Goal: Navigation & Orientation: Find specific page/section

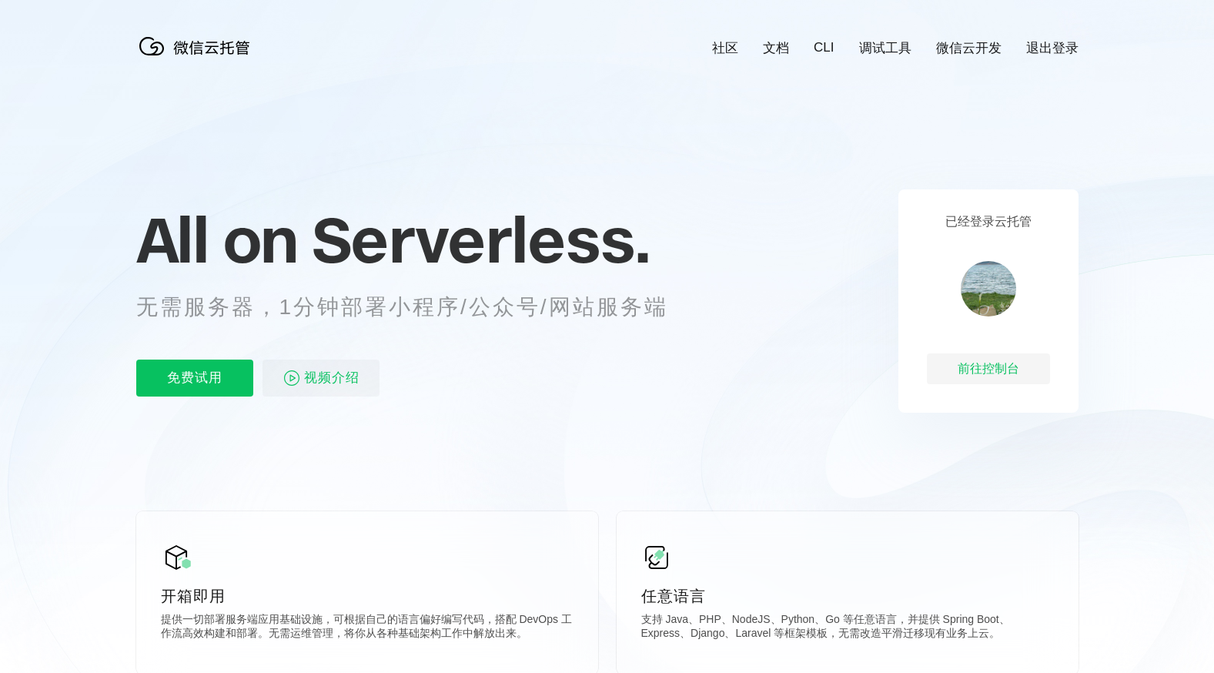
scroll to position [0, 2738]
click at [959, 369] on div "前往控制台" at bounding box center [988, 368] width 123 height 31
click at [994, 367] on div "前往控制台" at bounding box center [988, 368] width 123 height 31
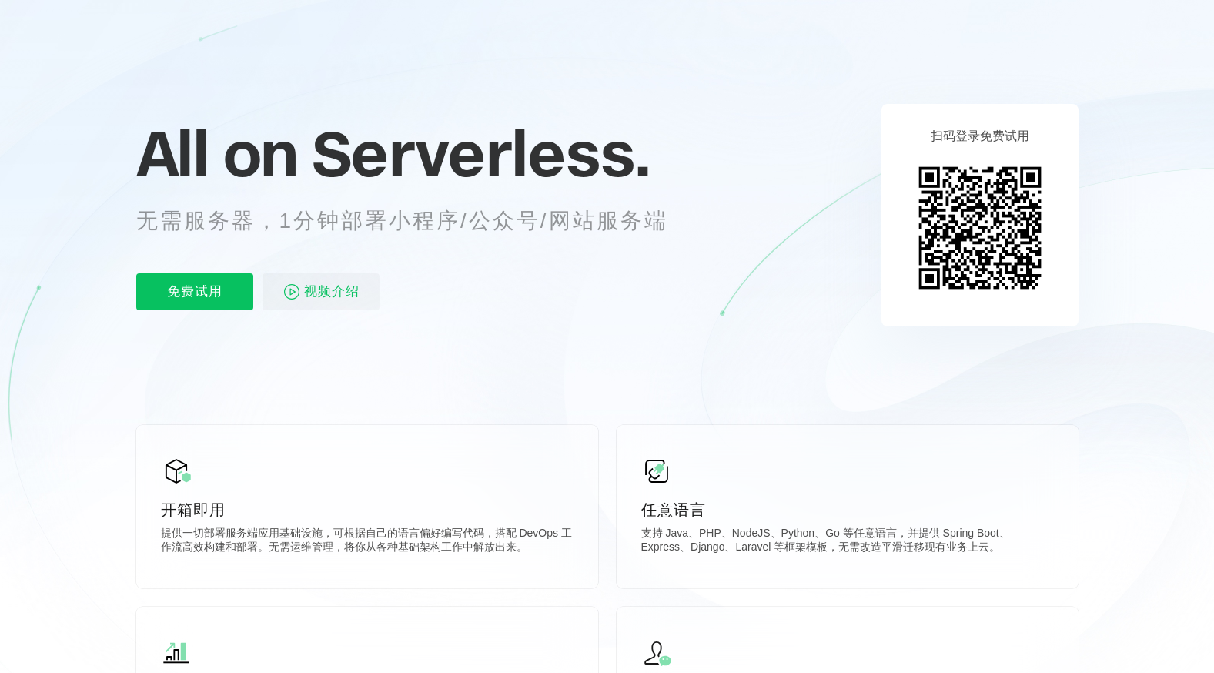
scroll to position [77, 0]
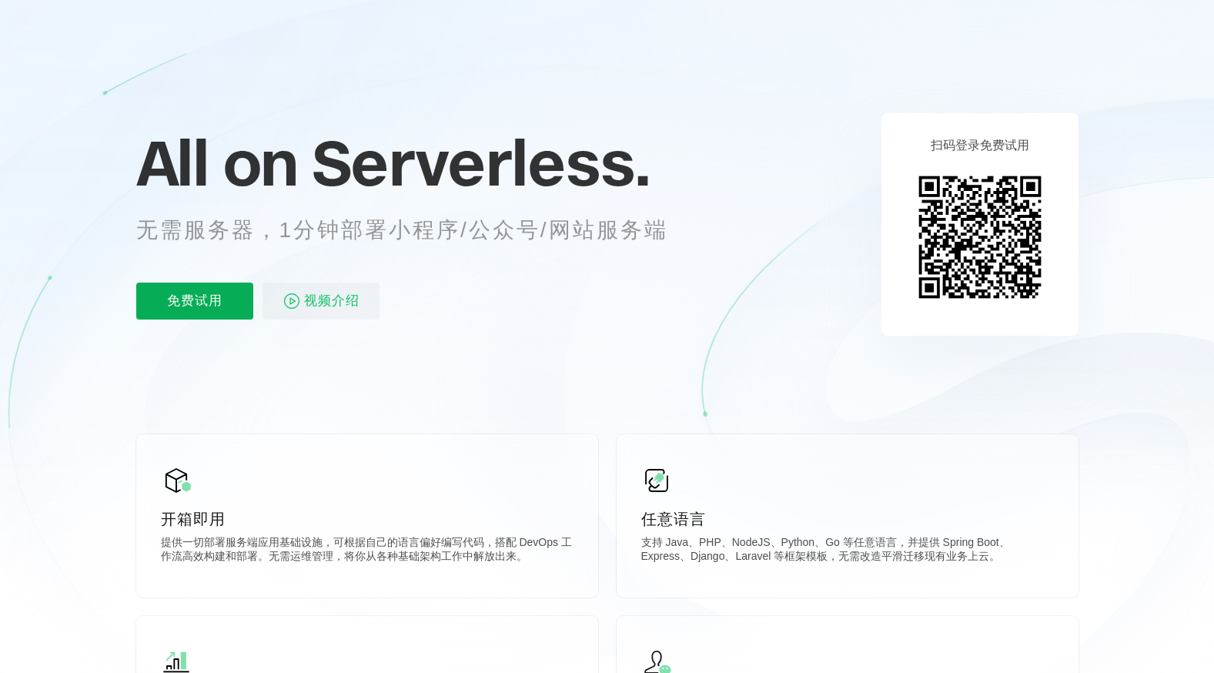
click at [223, 294] on p "免费试用" at bounding box center [194, 301] width 117 height 37
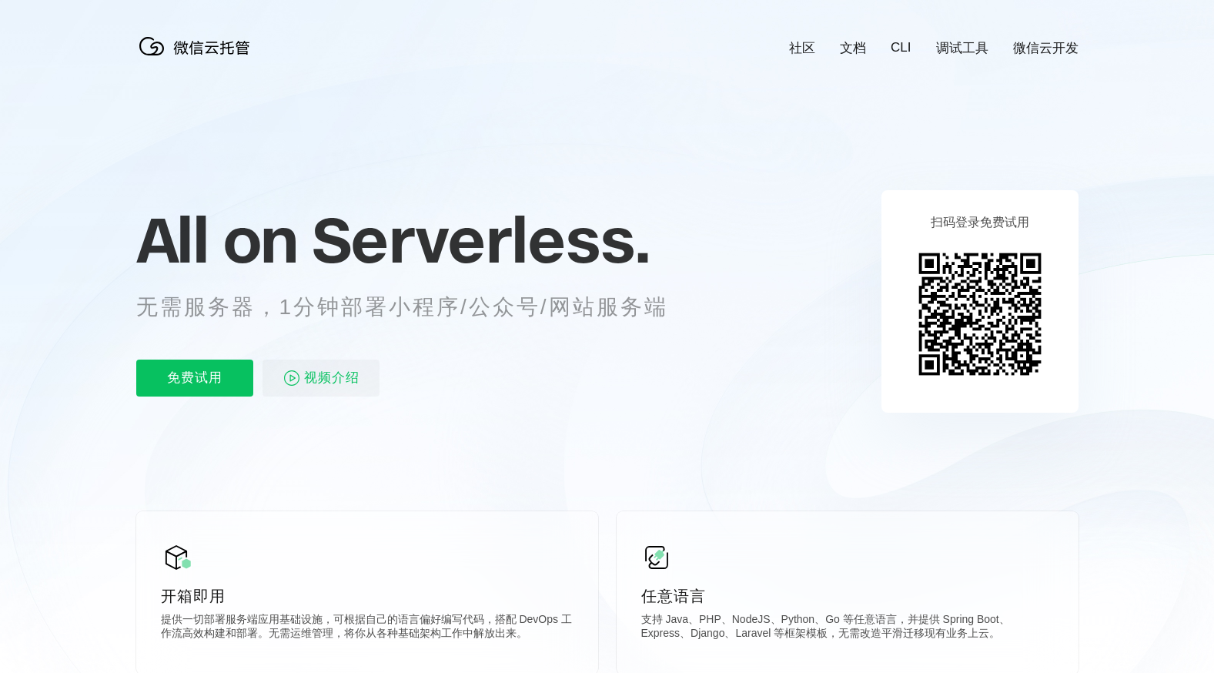
scroll to position [0, 2738]
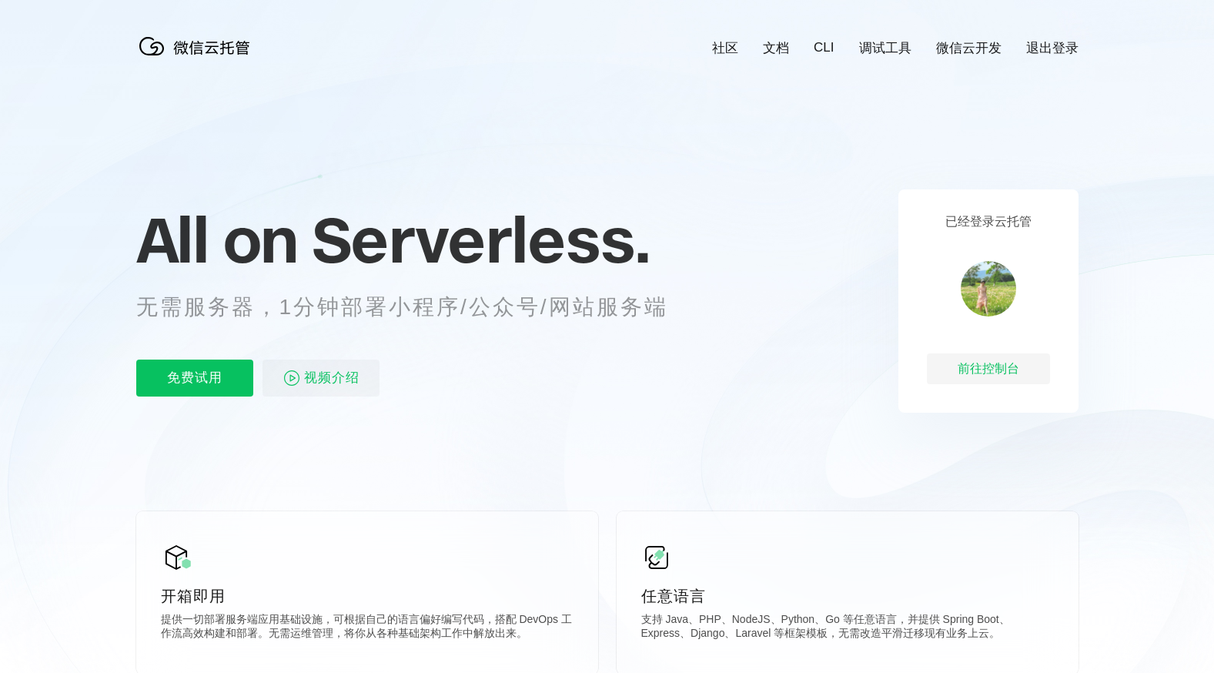
scroll to position [0, 2738]
click at [822, 52] on link "CLI" at bounding box center [824, 47] width 20 height 15
click at [979, 45] on link "微信云开发" at bounding box center [968, 48] width 65 height 18
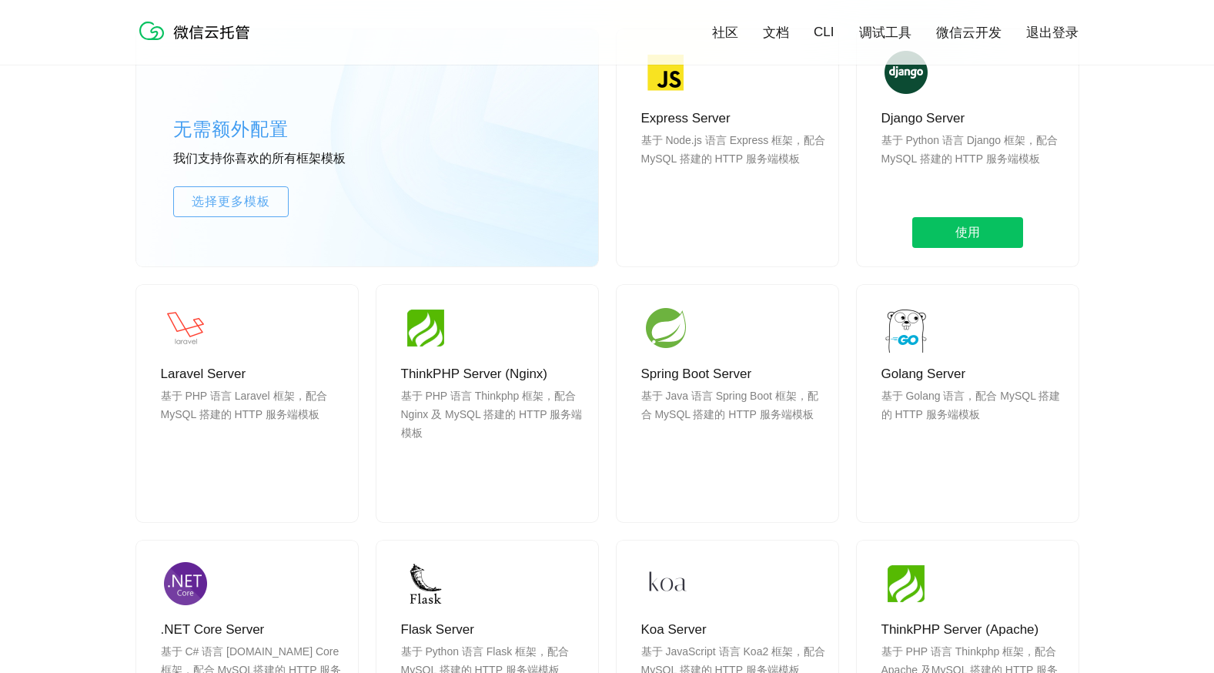
scroll to position [1232, 0]
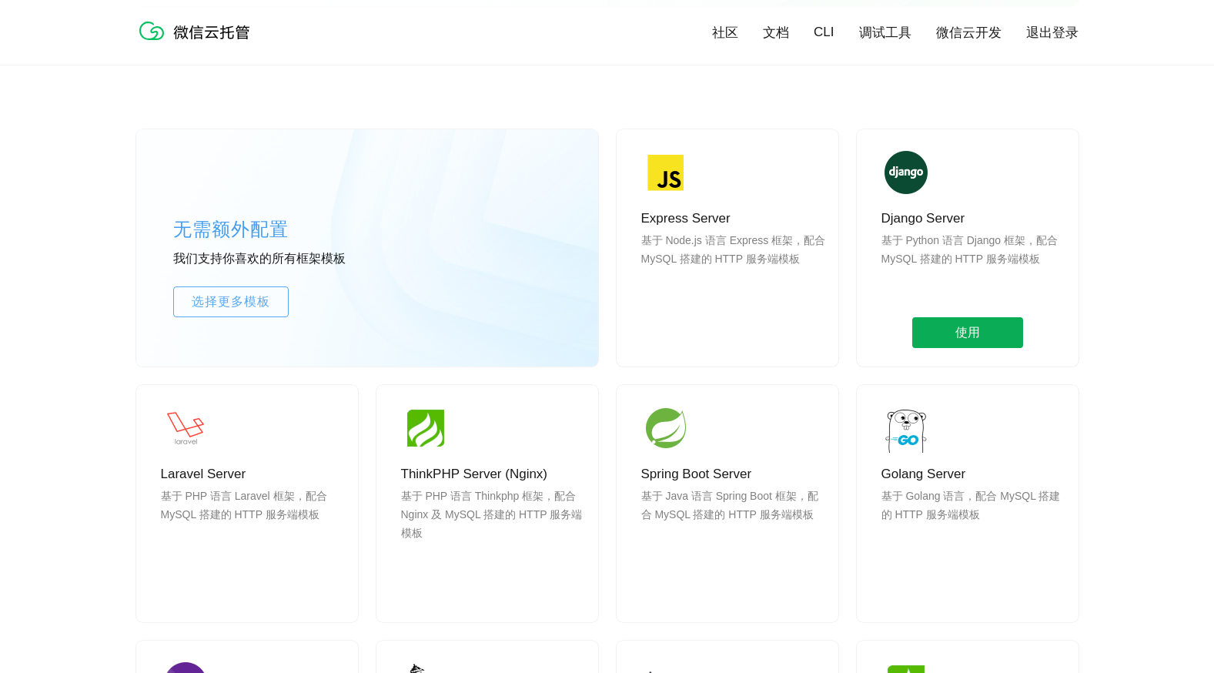
click at [986, 323] on span "使用" at bounding box center [967, 332] width 111 height 31
